Goal: Task Accomplishment & Management: Manage account settings

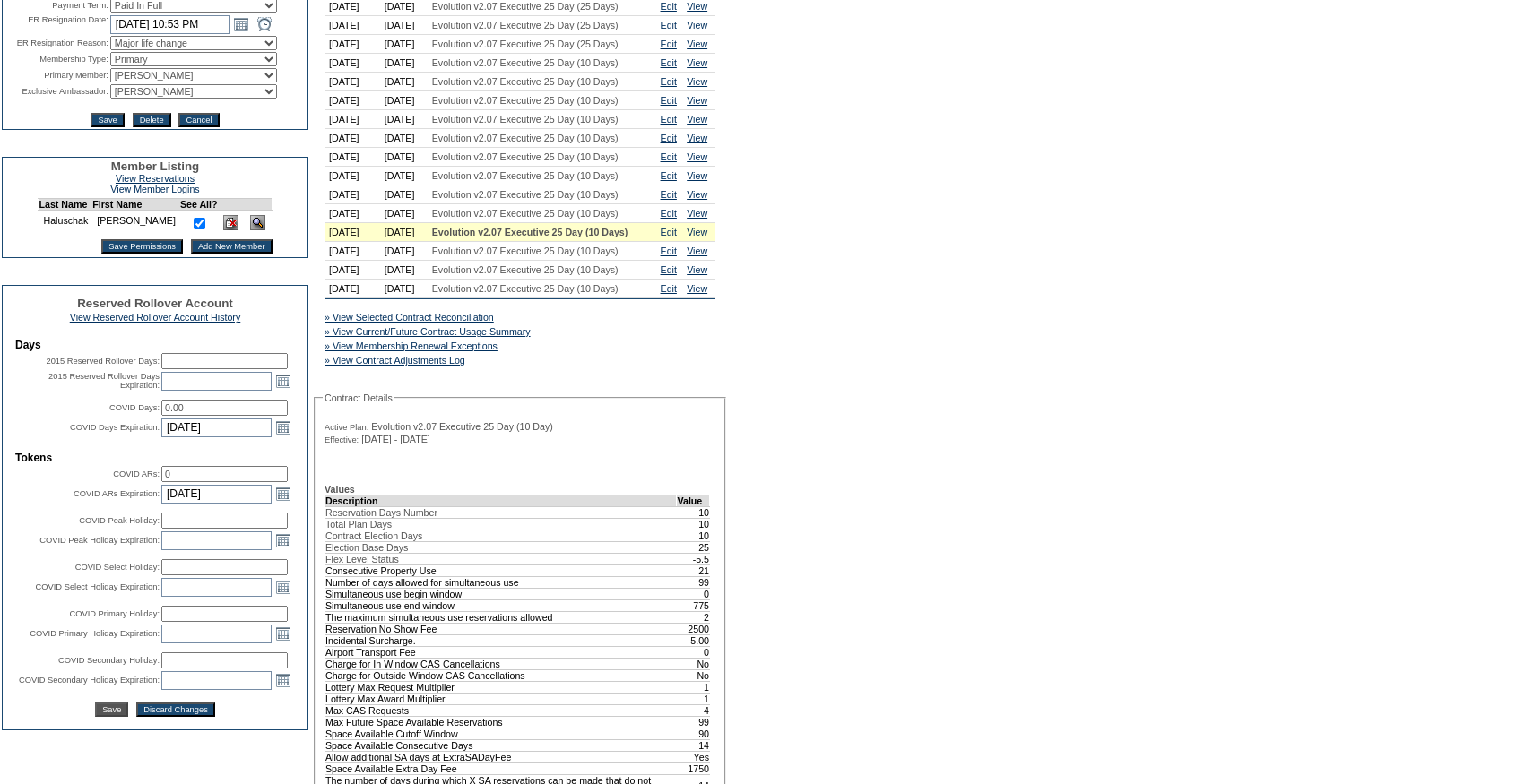
scroll to position [396, 0]
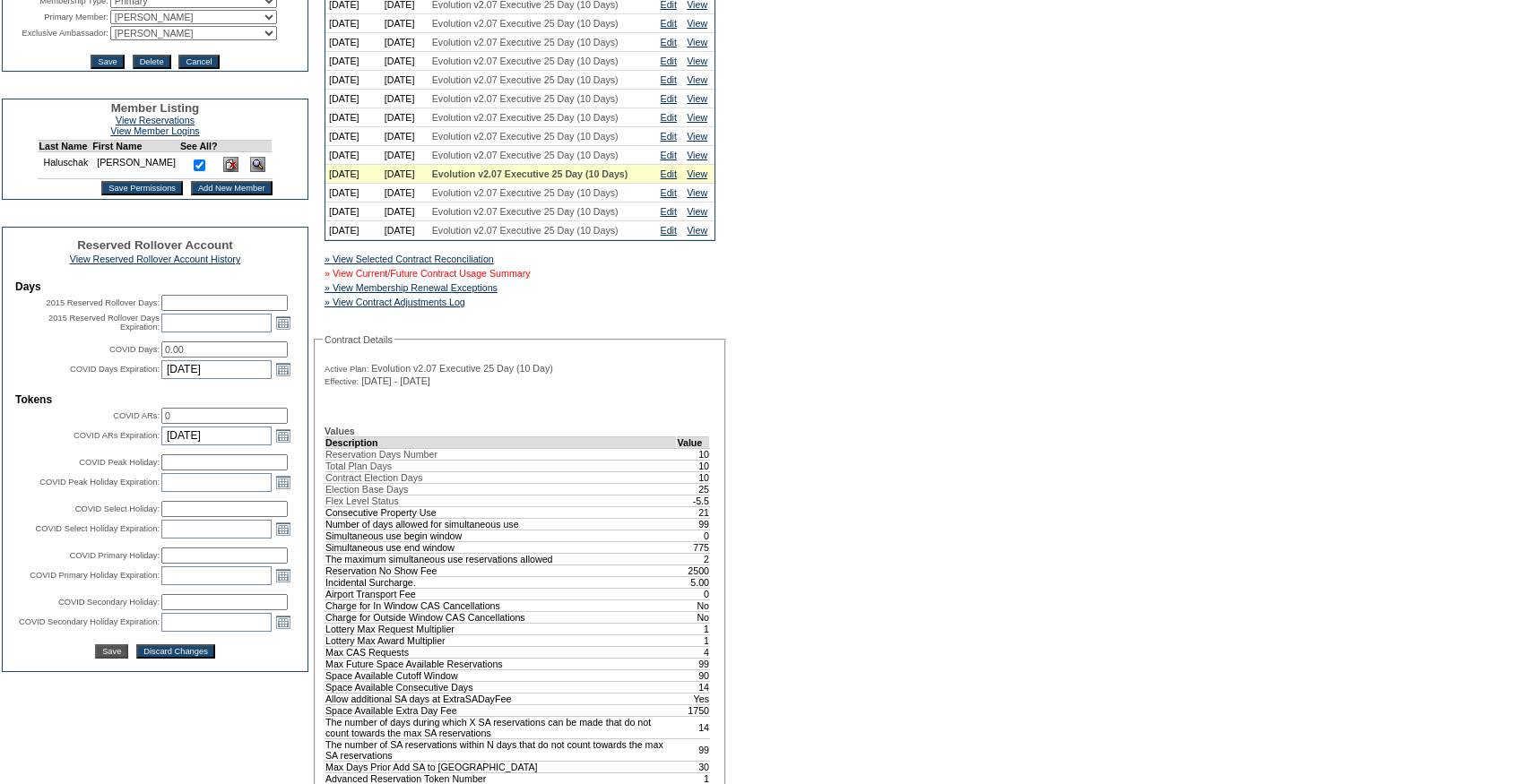
click at [492, 279] on link "» View Current/Future Contract Usage Summary" at bounding box center [428, 273] width 206 height 11
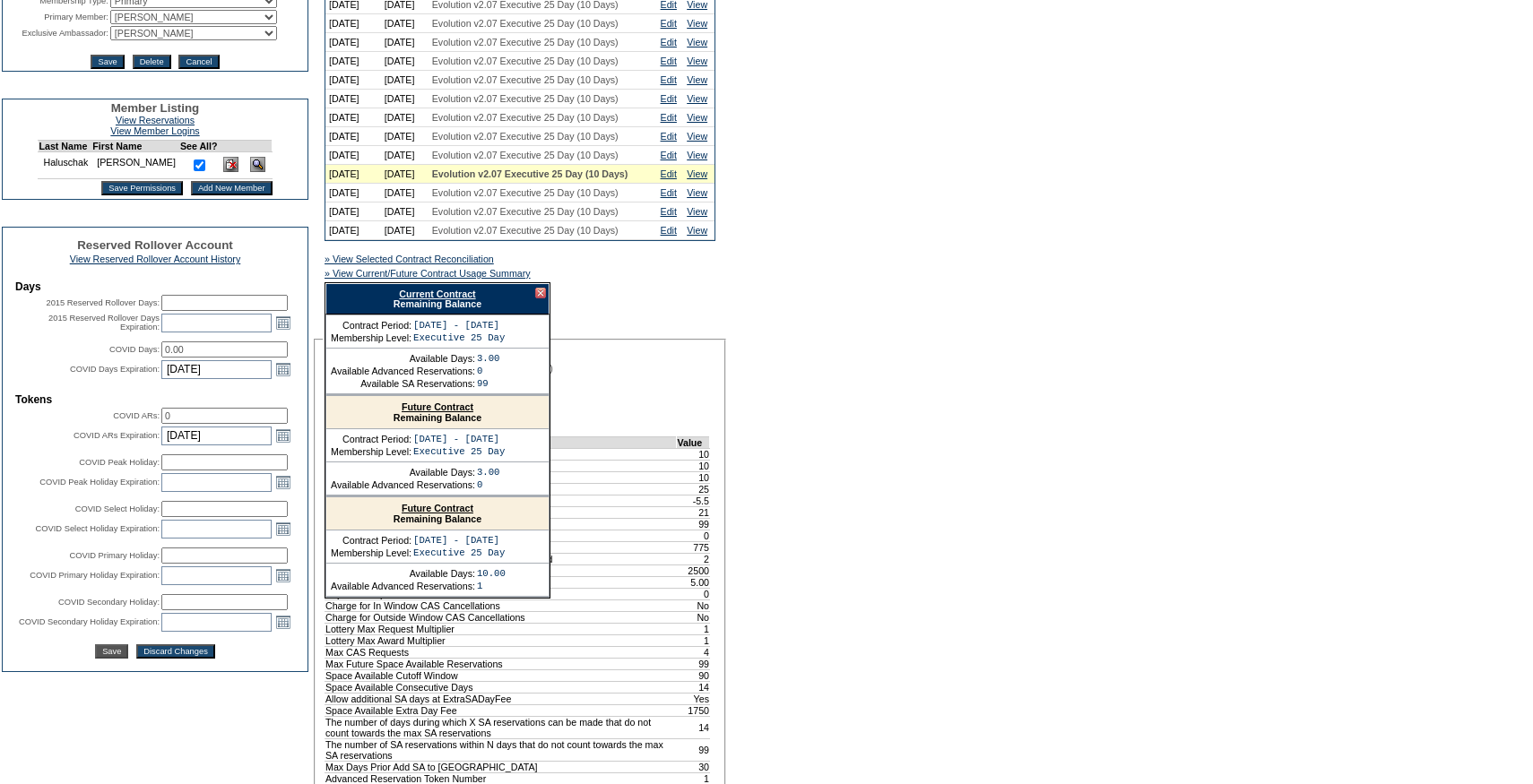
click at [451, 300] on link "Current Contract" at bounding box center [437, 294] width 76 height 11
click at [675, 179] on link "Edit" at bounding box center [668, 173] width 17 height 11
click at [676, 165] on td "Edit" at bounding box center [671, 155] width 27 height 18
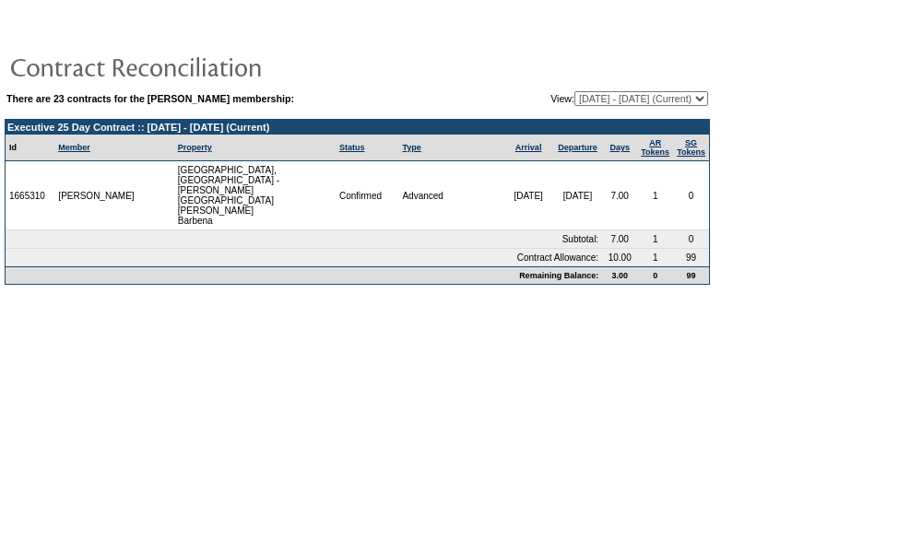
click at [574, 98] on select "01/18/07 - 01/31/08 02/01/08 - 08/31/08 09/01/08 - 08/31/09 09/01/09 - 08/31/10…" at bounding box center [641, 98] width 134 height 15
select select "123069"
click at [574, 92] on select "01/18/07 - 01/31/08 02/01/08 - 08/31/08 09/01/08 - 08/31/09 09/01/09 - 08/31/10…" at bounding box center [641, 98] width 134 height 15
